Goal: Check status: Check status

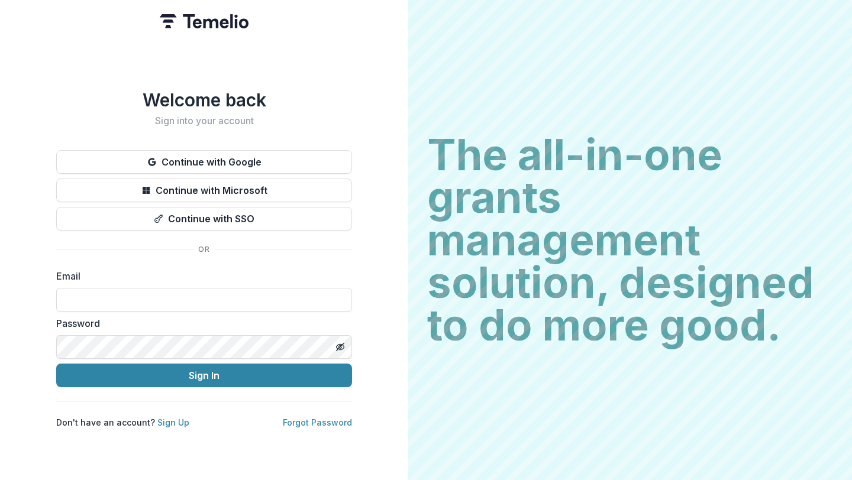
click at [197, 157] on button "Continue with Google" at bounding box center [204, 162] width 296 height 24
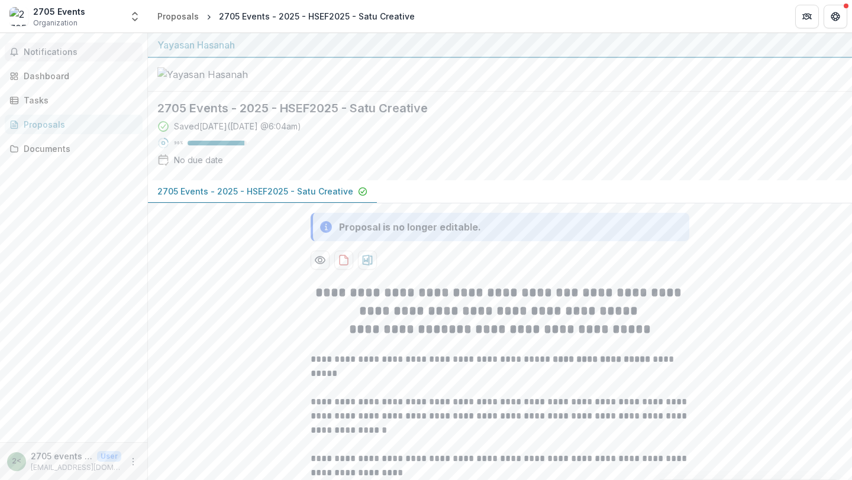
click at [57, 54] on span "Notifications" at bounding box center [81, 52] width 114 height 10
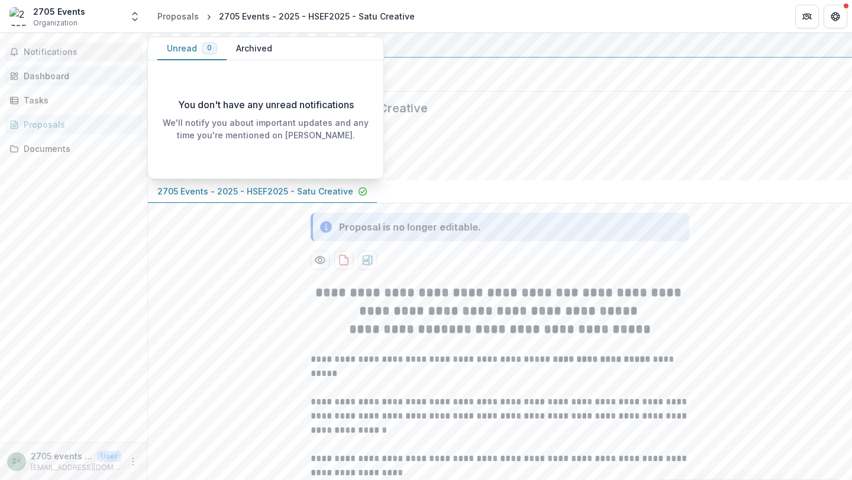
click at [53, 76] on div "Dashboard" at bounding box center [78, 76] width 109 height 12
